Goal: Information Seeking & Learning: Learn about a topic

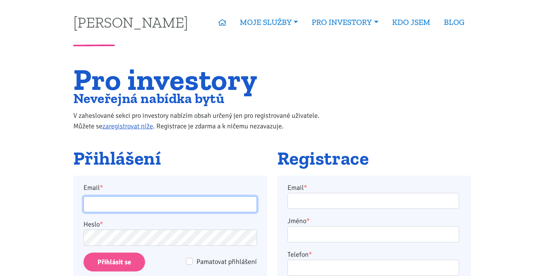
type input "burdych.t@gmail.com"
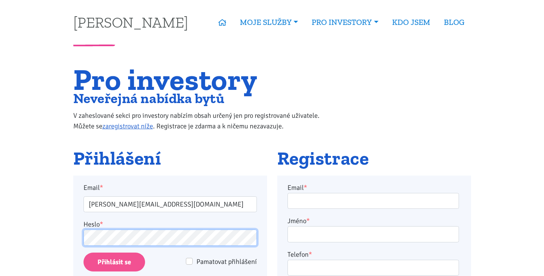
click at [114, 262] on input "Přihlásit se" at bounding box center [114, 262] width 62 height 19
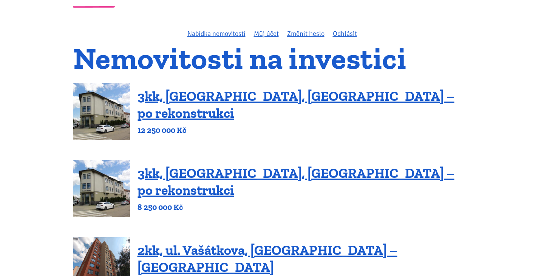
scroll to position [38, 0]
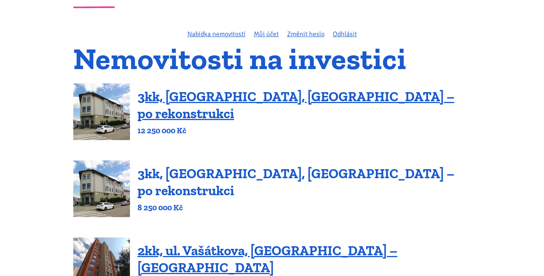
click at [312, 184] on link "3kk, [GEOGRAPHIC_DATA], [GEOGRAPHIC_DATA] – po rekonstrukci" at bounding box center [295, 181] width 317 height 33
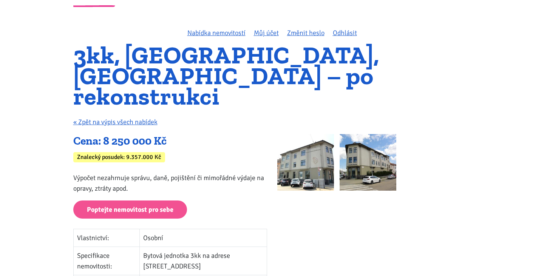
scroll to position [63, 0]
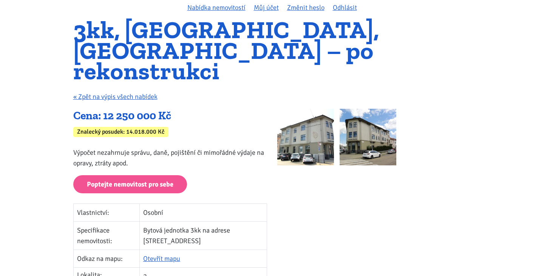
scroll to position [64, 0]
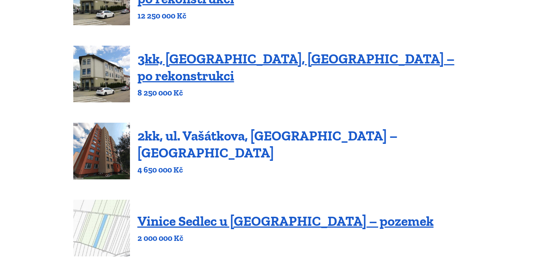
scroll to position [153, 0]
click at [250, 144] on link "2kk, ul. Vašátkova, Praha – Černý Most" at bounding box center [267, 144] width 260 height 33
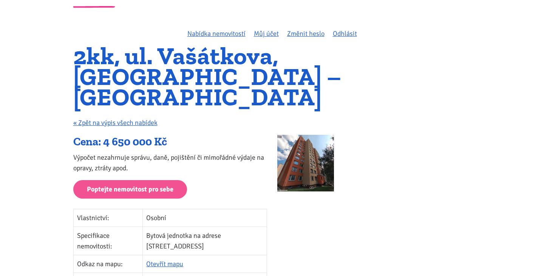
scroll to position [21, 0]
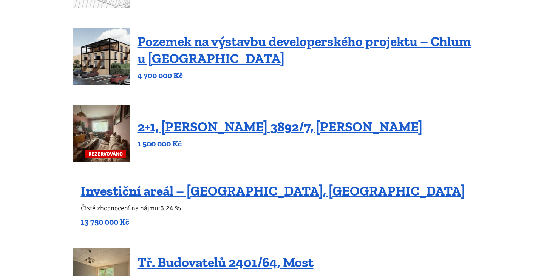
scroll to position [277, 0]
